Goal: Information Seeking & Learning: Learn about a topic

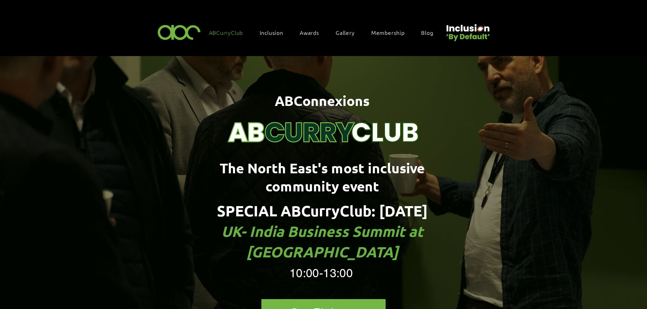
click at [308, 31] on span "Awards" at bounding box center [310, 33] width 20 height 8
click at [309, 31] on span "Awards" at bounding box center [310, 33] width 20 height 8
click at [308, 30] on span "Awards" at bounding box center [310, 33] width 20 height 8
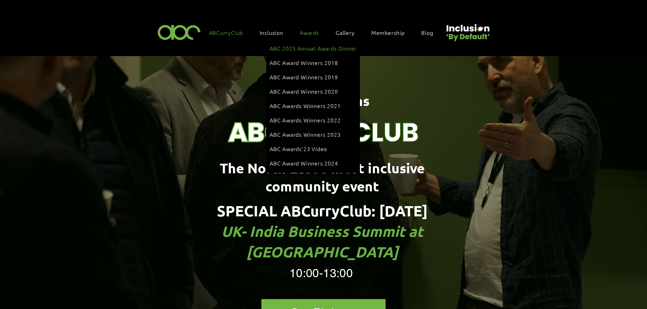
click at [304, 44] on link "ABC 2025 Annual Awards Dinner" at bounding box center [313, 48] width 87 height 13
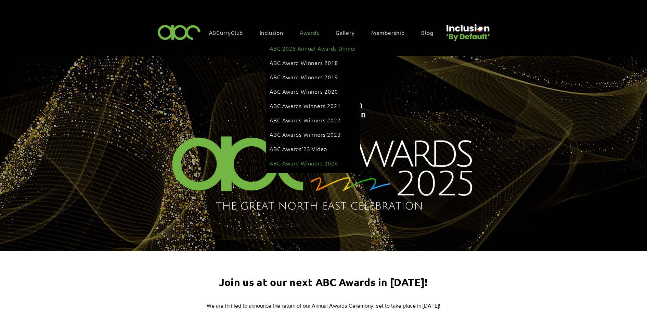
click at [314, 160] on span "ABC Award Winners 2024" at bounding box center [304, 164] width 68 height 8
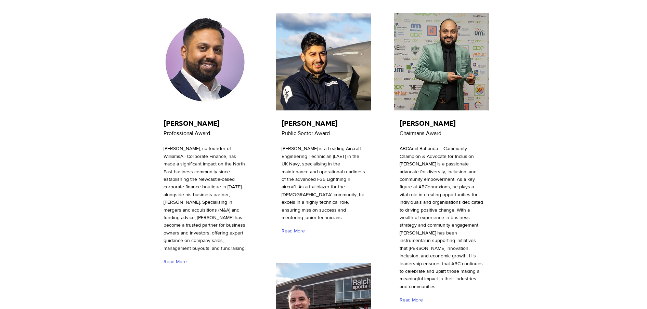
scroll to position [171, 0]
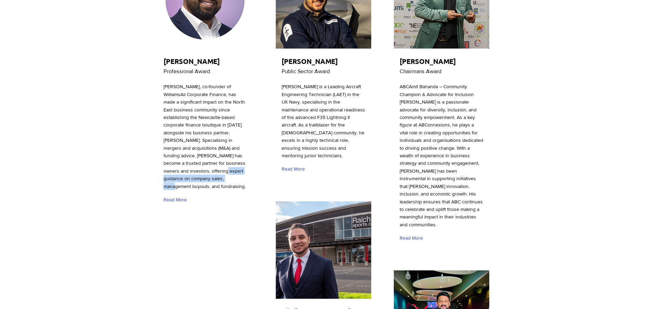
drag, startPoint x: 213, startPoint y: 177, endPoint x: 206, endPoint y: 174, distance: 7.8
click at [206, 174] on p "[PERSON_NAME], co-founder of WilliamsAli Corporate Finance, has made a signific…" at bounding box center [206, 136] width 84 height 107
drag, startPoint x: 206, startPoint y: 174, endPoint x: 307, endPoint y: 84, distance: 134.8
click at [307, 84] on span "[PERSON_NAME] is a Leading Aircraft Engineering Technician (LAET) in the UK Nav…" at bounding box center [324, 121] width 84 height 75
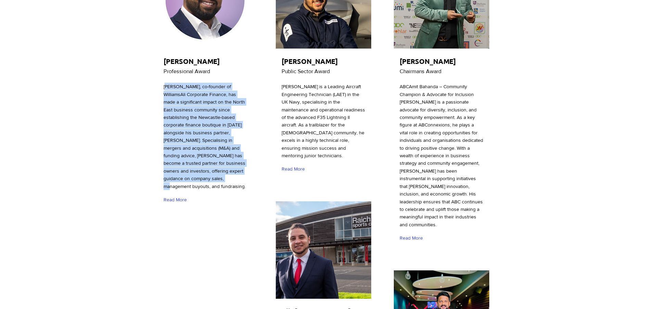
drag, startPoint x: 209, startPoint y: 181, endPoint x: 165, endPoint y: 87, distance: 103.4
click at [165, 87] on p "[PERSON_NAME], co-founder of WilliamsAli Corporate Finance, has made a signific…" at bounding box center [206, 136] width 84 height 107
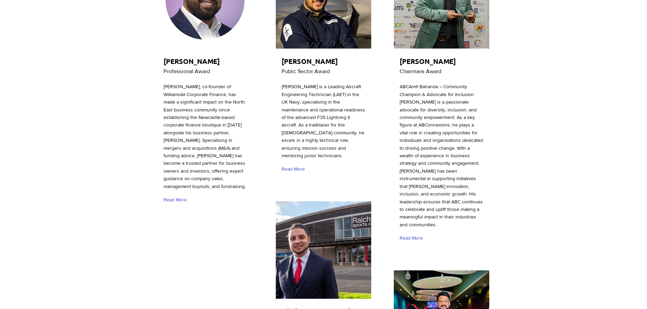
drag, startPoint x: 165, startPoint y: 87, endPoint x: 368, endPoint y: 102, distance: 202.8
click at [368, 102] on div at bounding box center [324, 65] width 98 height 230
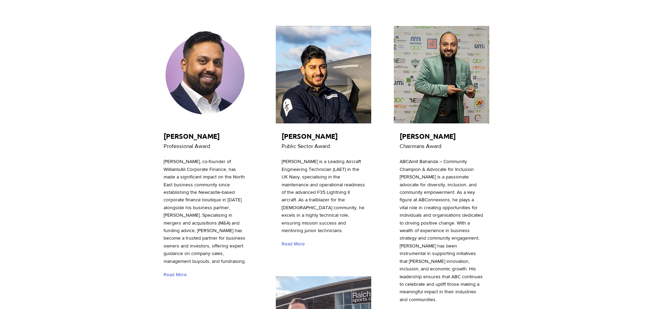
scroll to position [128, 0]
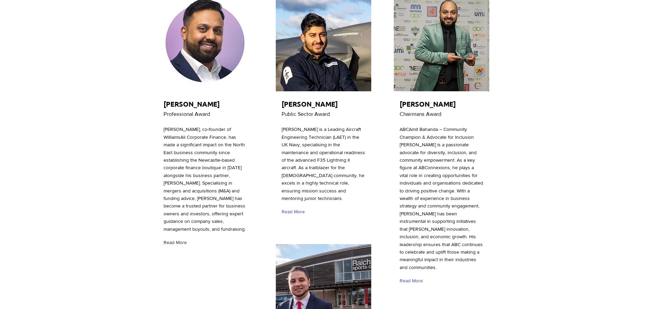
click at [183, 241] on span "Read More" at bounding box center [175, 243] width 23 height 7
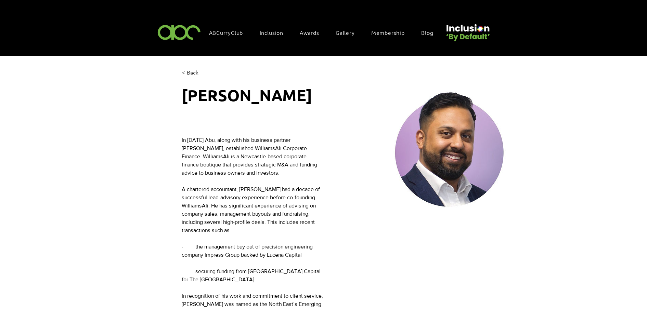
click at [295, 141] on span "In [DATE] Abu, along with his business partner [PERSON_NAME], established Willi…" at bounding box center [253, 156] width 142 height 41
click at [252, 160] on span "In [DATE] Abu, along with his business partner [PERSON_NAME], established Willi…" at bounding box center [250, 156] width 137 height 39
click at [188, 70] on span "< Back" at bounding box center [190, 73] width 17 height 8
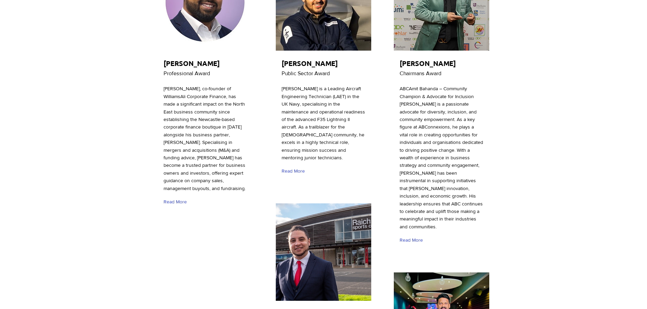
scroll to position [128, 0]
